Goal: Information Seeking & Learning: Learn about a topic

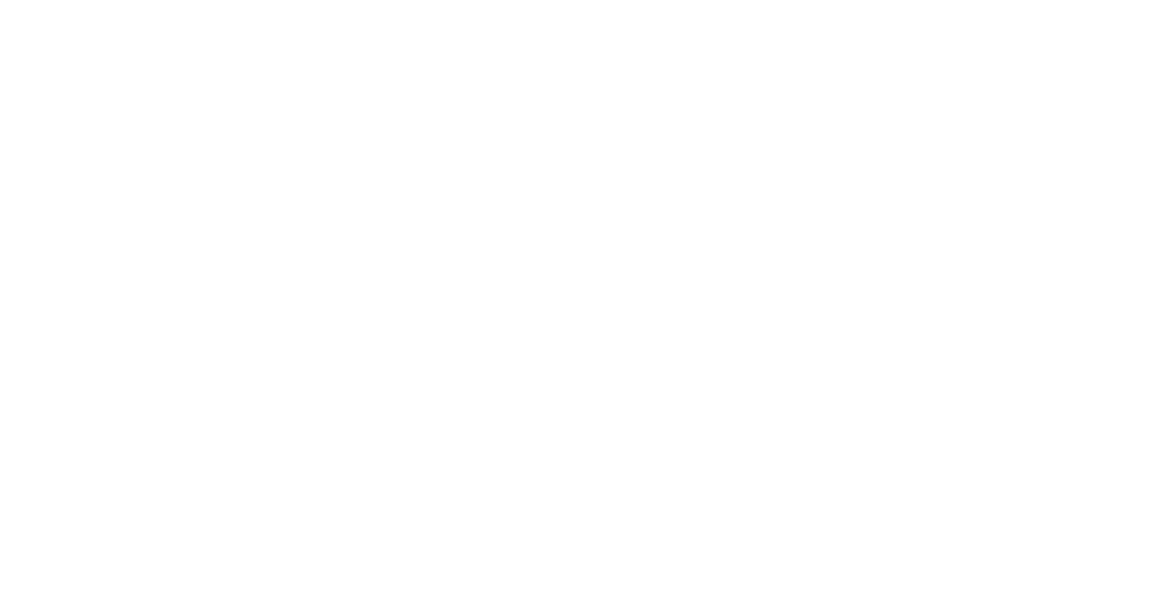
click at [654, 46] on div "Product works with SharePoint Microsoft Teams SAP Explore Templates Elements In…" at bounding box center [584, 72] width 1169 height 58
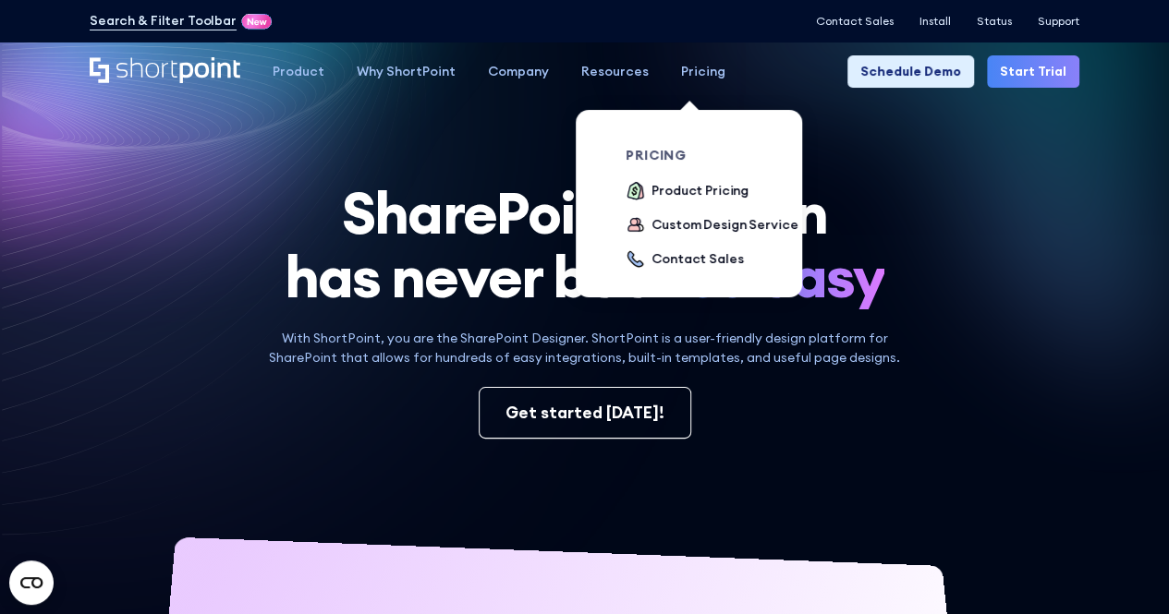
click at [686, 66] on div "Pricing" at bounding box center [703, 71] width 44 height 19
click at [712, 188] on div "Product Pricing" at bounding box center [699, 190] width 97 height 19
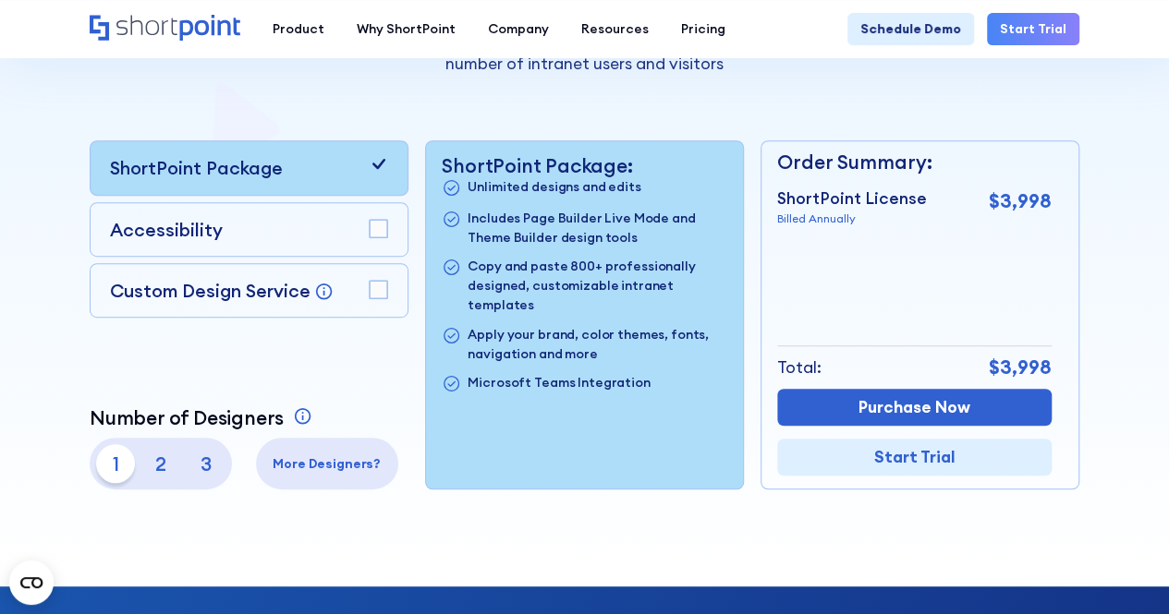
scroll to position [379, 0]
